Goal: Navigation & Orientation: Go to known website

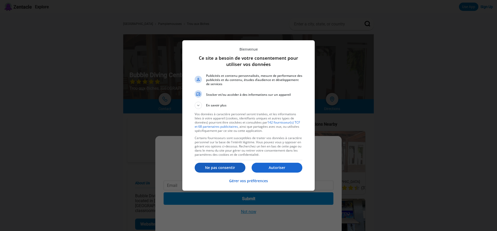
click at [216, 169] on p "Ne pas consentir" at bounding box center [220, 167] width 51 height 5
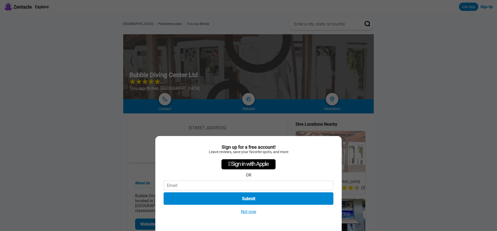
click at [248, 210] on button "Not now" at bounding box center [249, 211] width 18 height 5
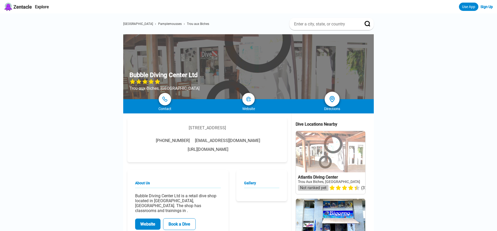
click at [332, 102] on img at bounding box center [332, 99] width 8 height 8
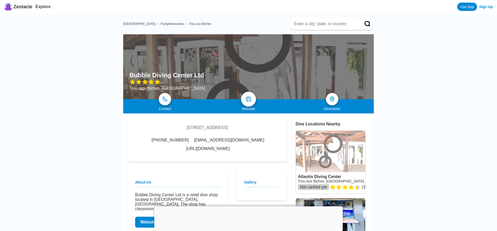
click at [250, 101] on img at bounding box center [249, 99] width 6 height 6
